Goal: Transaction & Acquisition: Purchase product/service

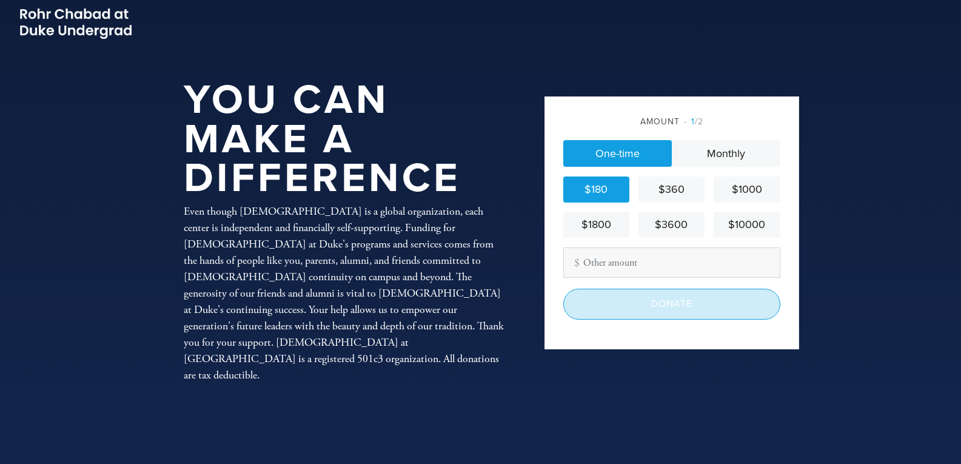
click at [685, 304] on input "Donate" at bounding box center [671, 304] width 217 height 30
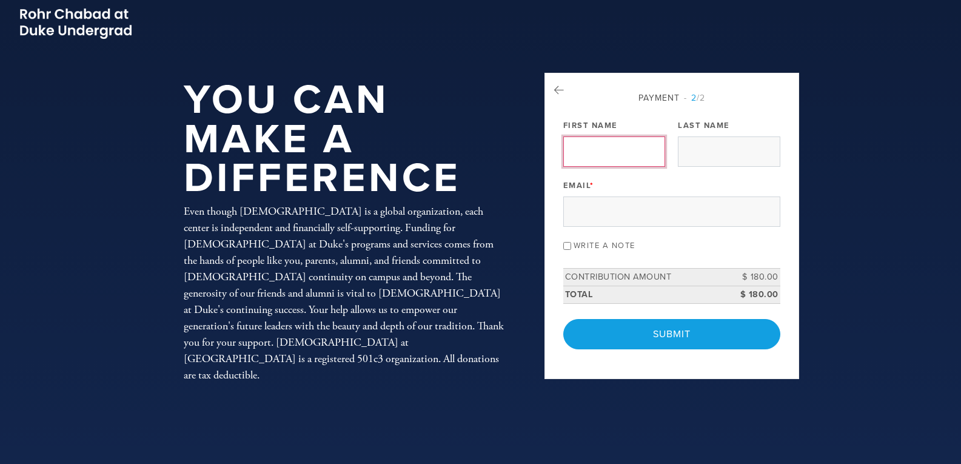
click at [586, 158] on input "First Name" at bounding box center [614, 151] width 102 height 30
type input "Bari"
type input "[PERSON_NAME]"
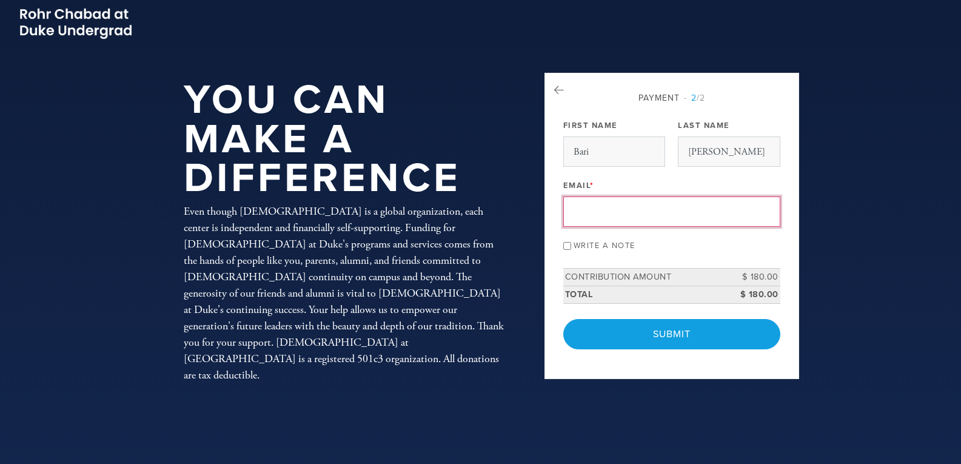
type input "[EMAIL_ADDRESS][DOMAIN_NAME]"
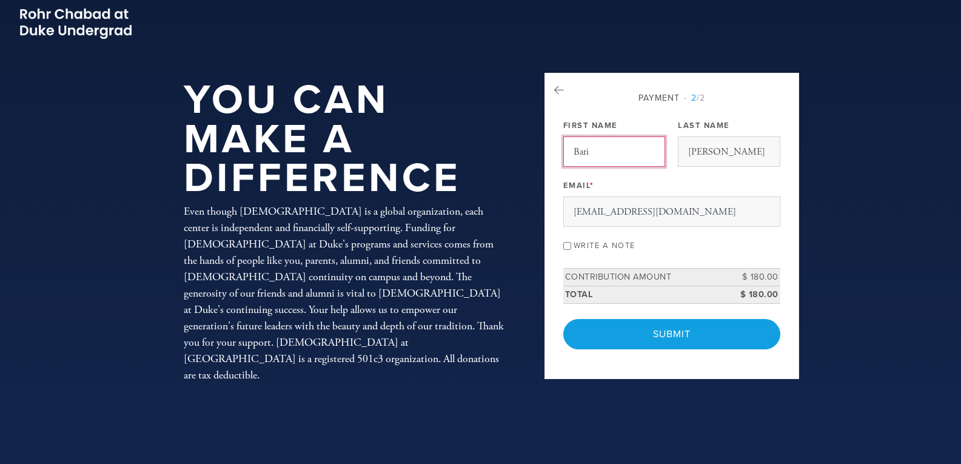
drag, startPoint x: 600, startPoint y: 155, endPoint x: 553, endPoint y: 150, distance: 47.5
click at [553, 150] on div "Payment 2 /2 Payment Processor Pay Later PayPal First Name [GEOGRAPHIC_DATA] La…" at bounding box center [671, 226] width 255 height 306
drag, startPoint x: 599, startPoint y: 156, endPoint x: 575, endPoint y: 150, distance: 25.2
click at [575, 150] on input "[PERSON_NAME]" at bounding box center [614, 151] width 102 height 30
type input "Bari"
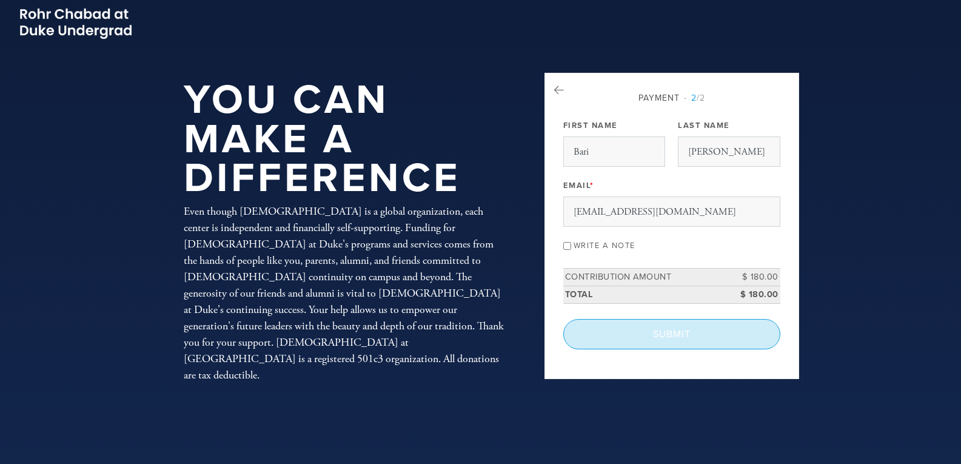
click at [669, 333] on input "Submit" at bounding box center [671, 334] width 217 height 30
